Goal: Task Accomplishment & Management: Complete application form

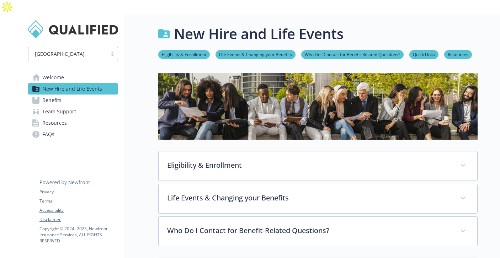
scroll to position [547, 0]
